Goal: Use online tool/utility: Utilize a website feature to perform a specific function

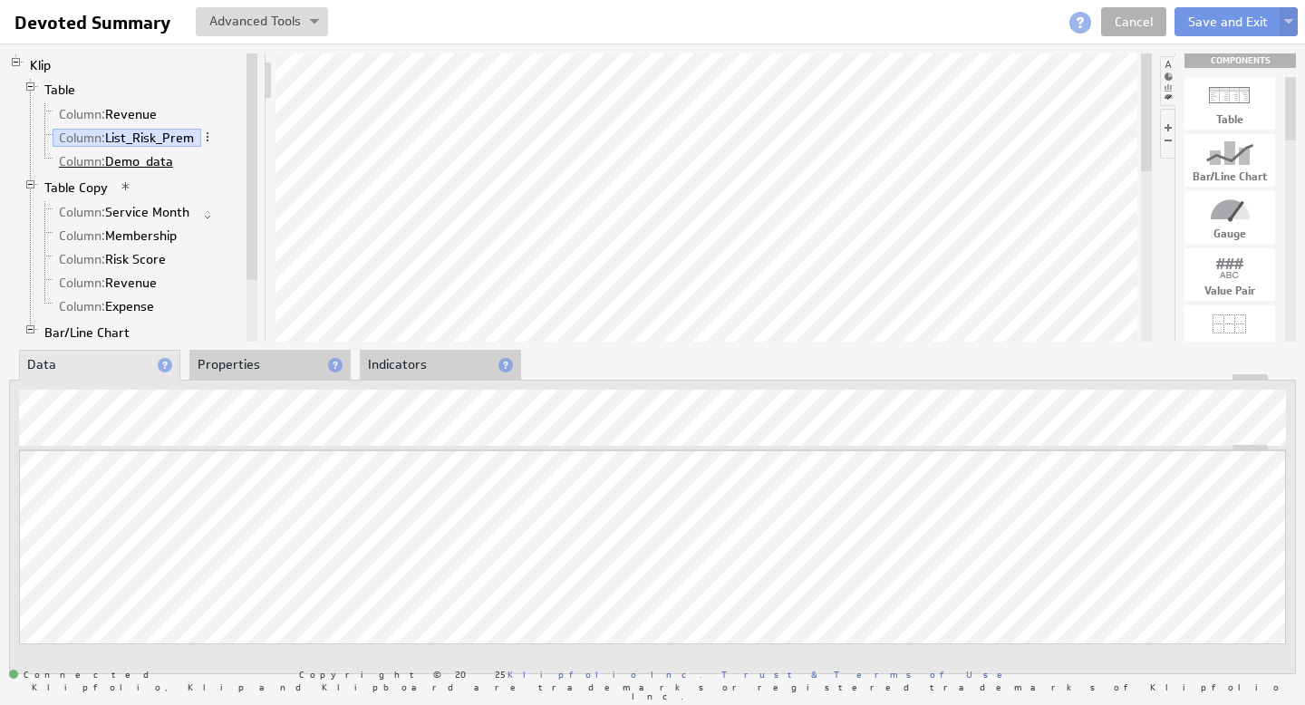
click at [147, 160] on link "Column: Demo_data" at bounding box center [117, 161] width 128 height 18
click at [165, 139] on link "Column: List_Risk_Prem" at bounding box center [127, 138] width 149 height 18
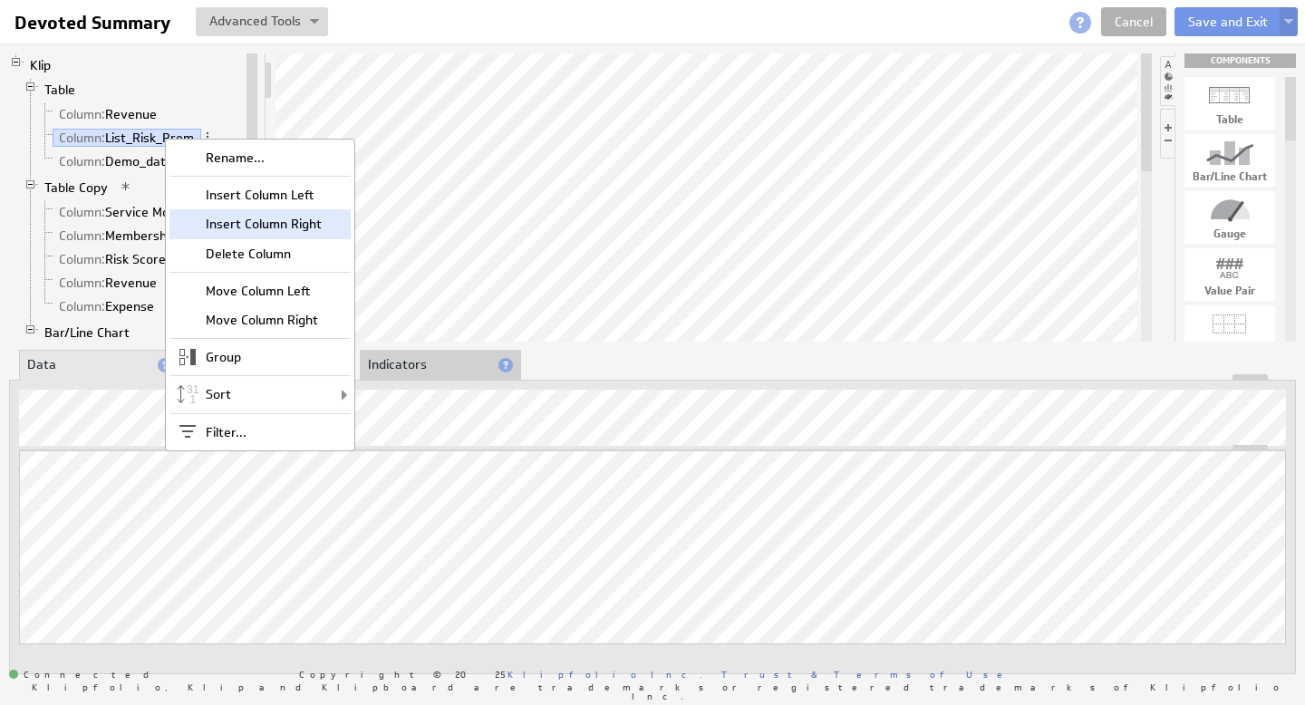
click at [244, 212] on div "Insert Column Right" at bounding box center [260, 223] width 181 height 29
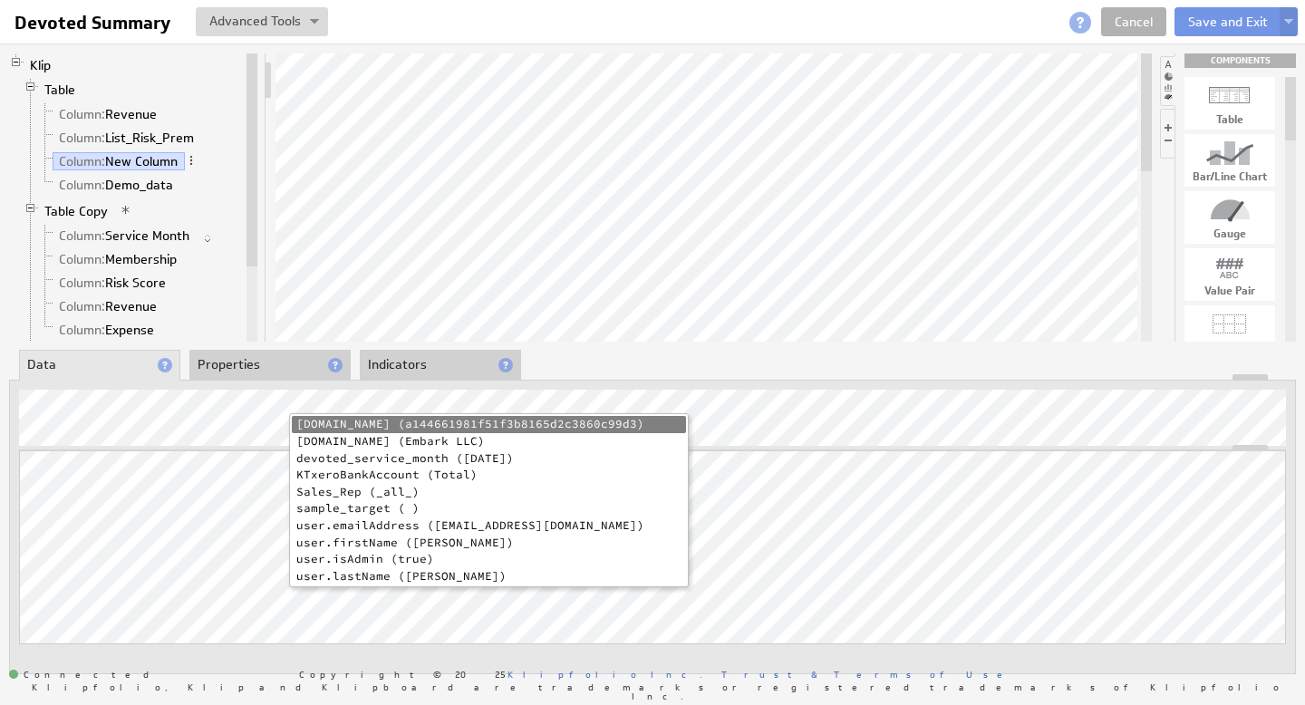
click at [373, 460] on li "devoted_service_month (2025-05-01)" at bounding box center [489, 459] width 394 height 17
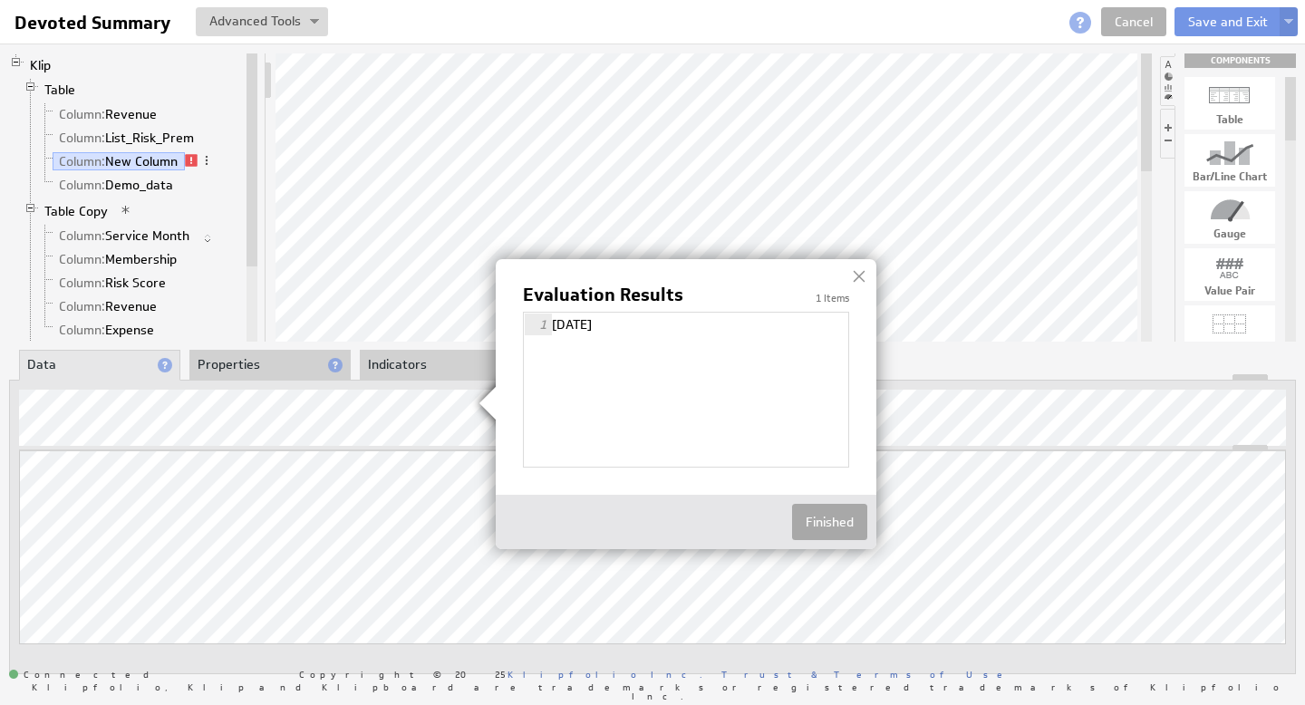
click at [825, 520] on button "Finished" at bounding box center [829, 522] width 75 height 36
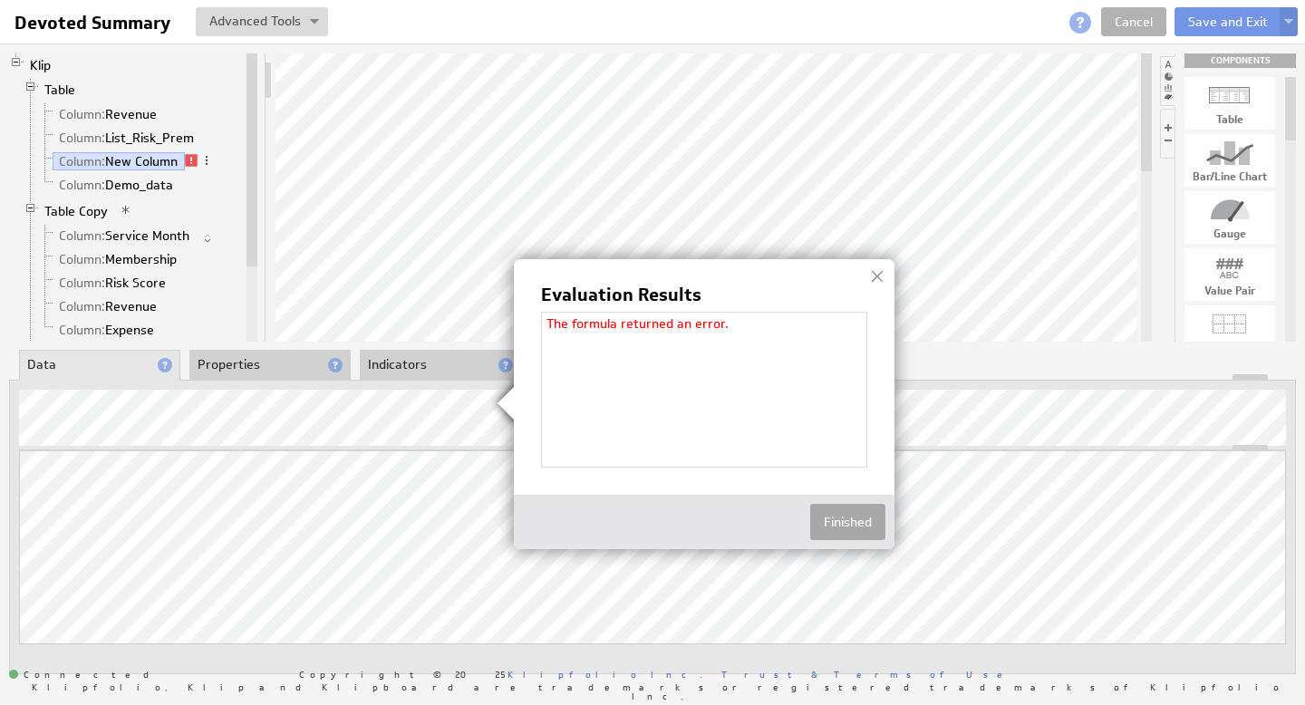
click at [836, 514] on button "Finished" at bounding box center [847, 522] width 75 height 36
click at [866, 521] on button "Finished" at bounding box center [855, 522] width 75 height 36
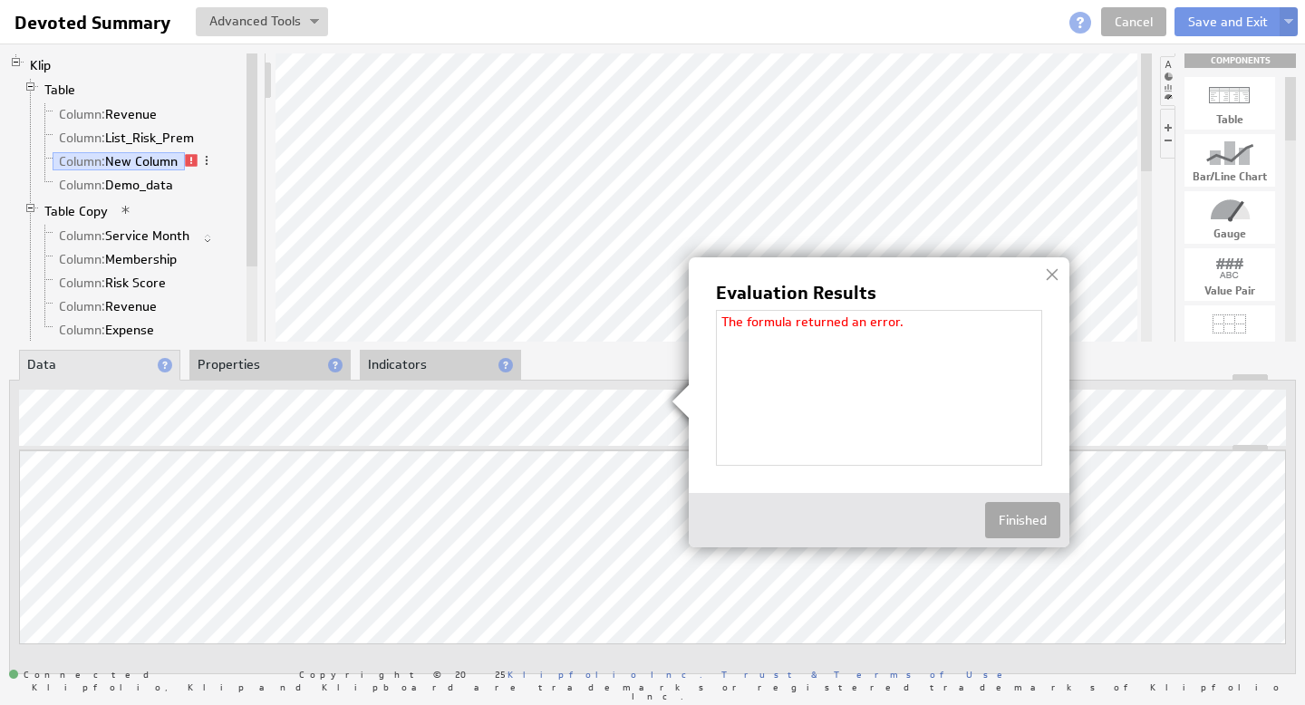
click at [1032, 518] on button "Finished" at bounding box center [1022, 520] width 75 height 36
click at [1048, 515] on button "Finished" at bounding box center [1030, 520] width 75 height 36
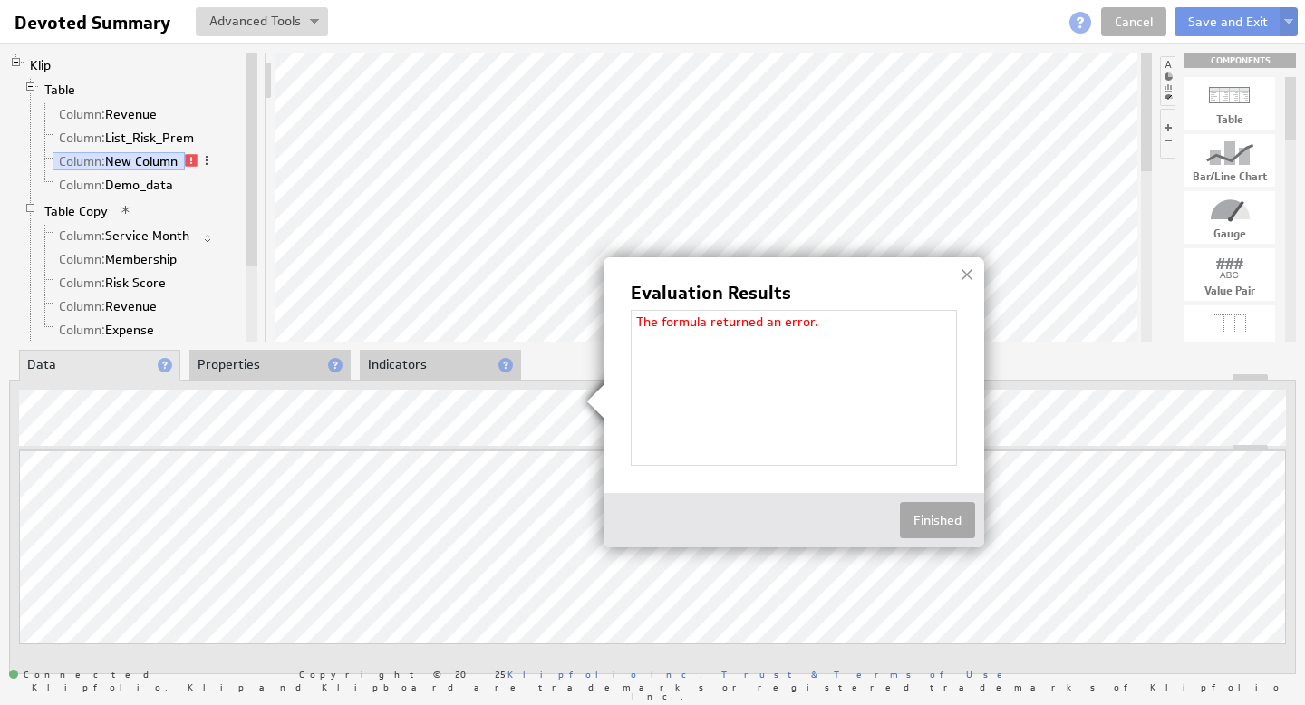
click at [916, 512] on button "Finished" at bounding box center [937, 520] width 75 height 36
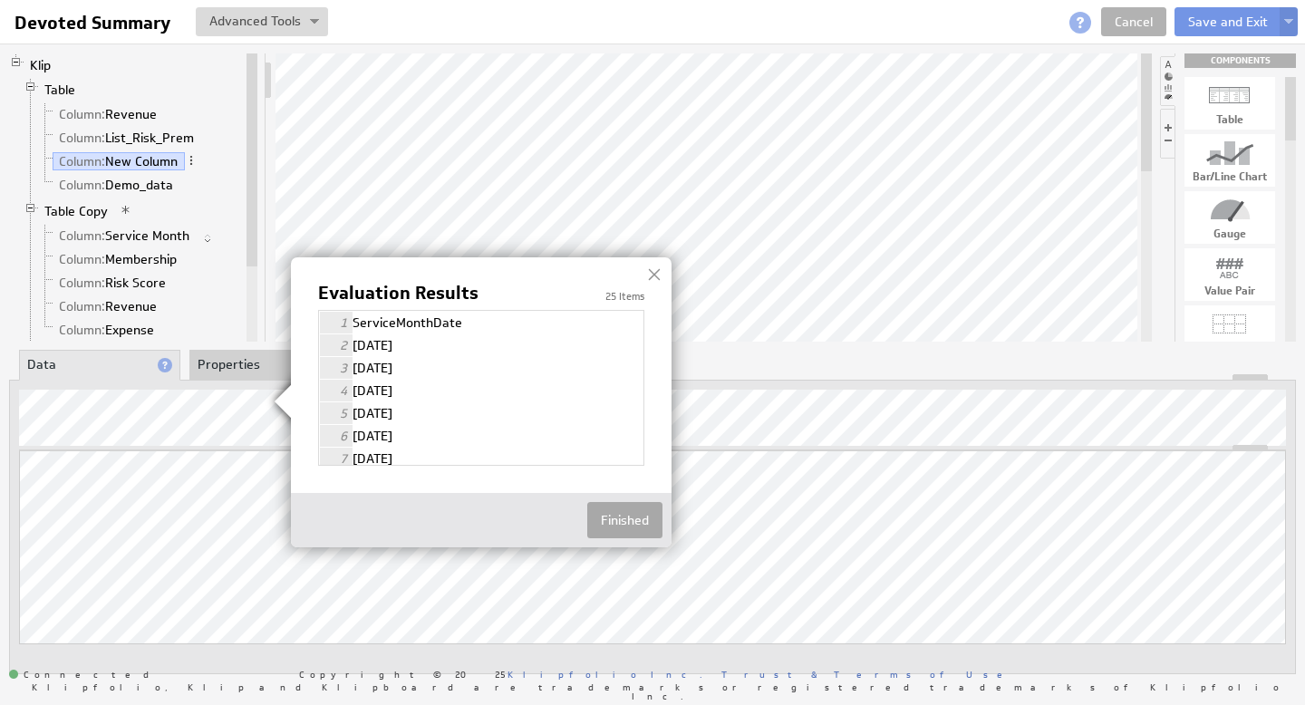
click at [615, 511] on button "Finished" at bounding box center [624, 520] width 75 height 36
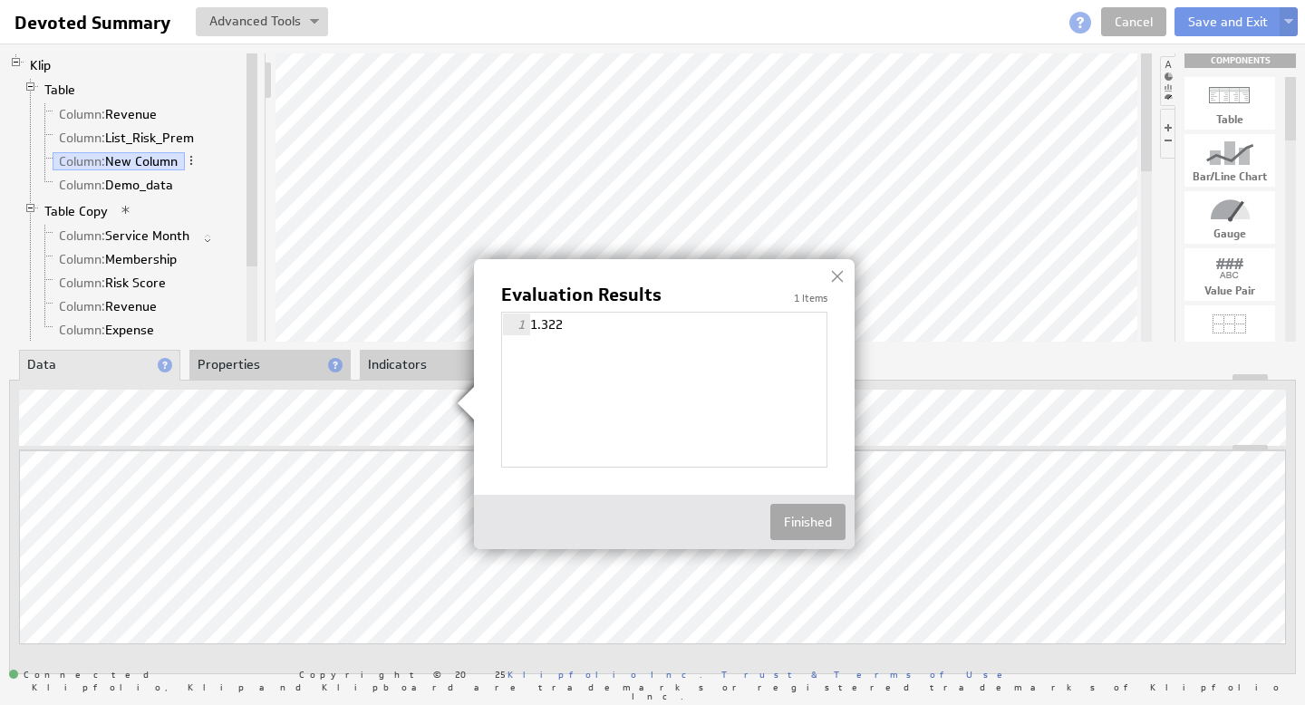
click at [825, 522] on button "Finished" at bounding box center [807, 522] width 75 height 36
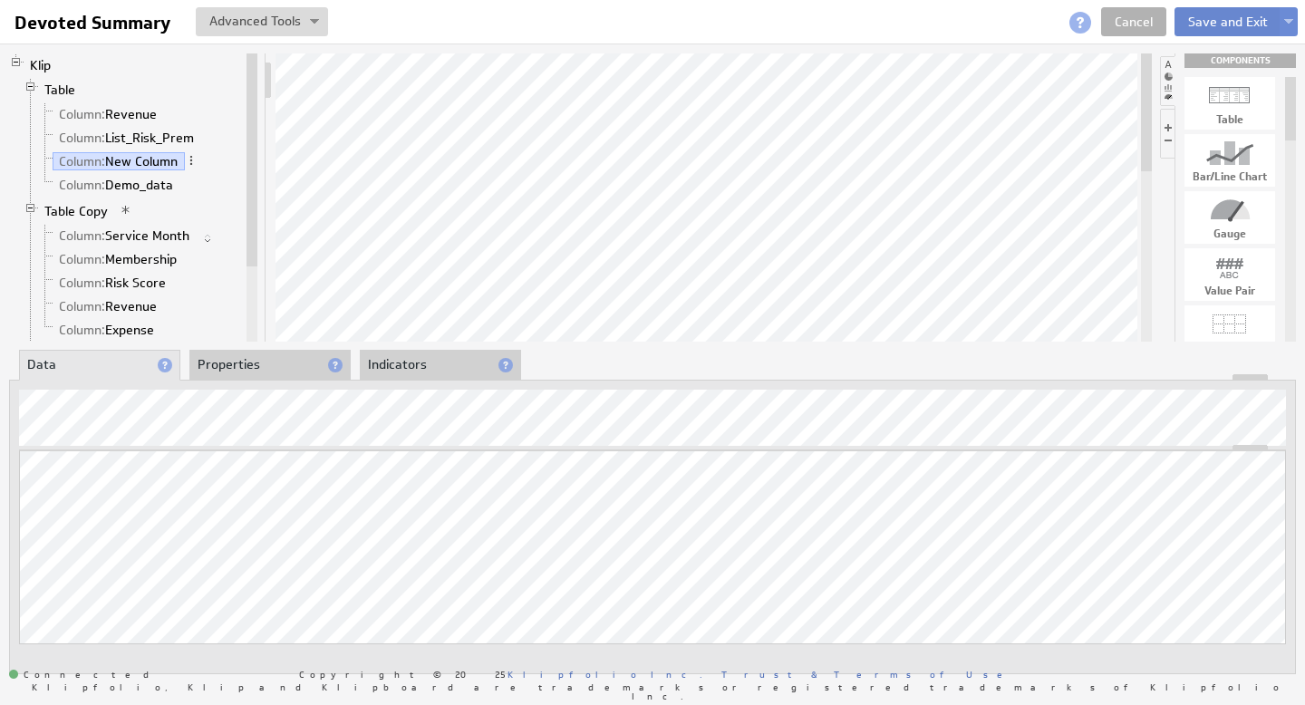
click at [1223, 19] on button "Save and Exit" at bounding box center [1228, 21] width 107 height 29
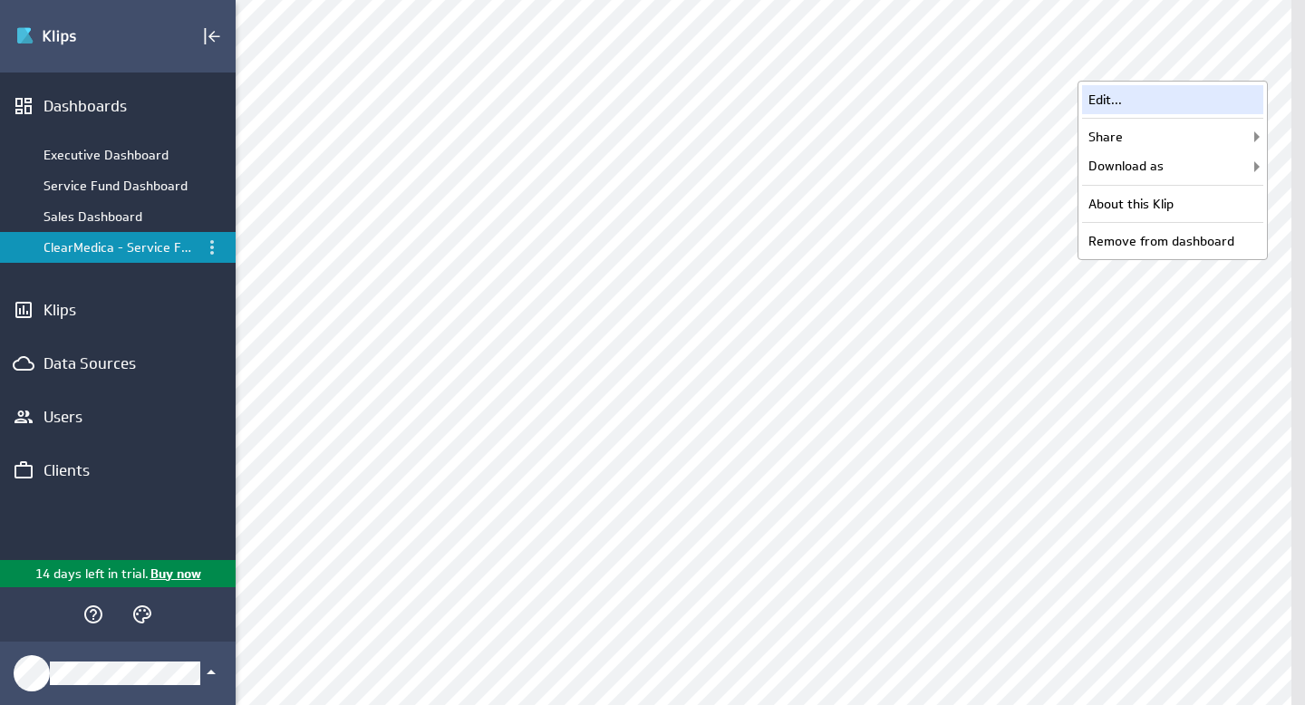
click at [1118, 99] on div "Edit..." at bounding box center [1172, 99] width 181 height 29
